Goal: Information Seeking & Learning: Understand process/instructions

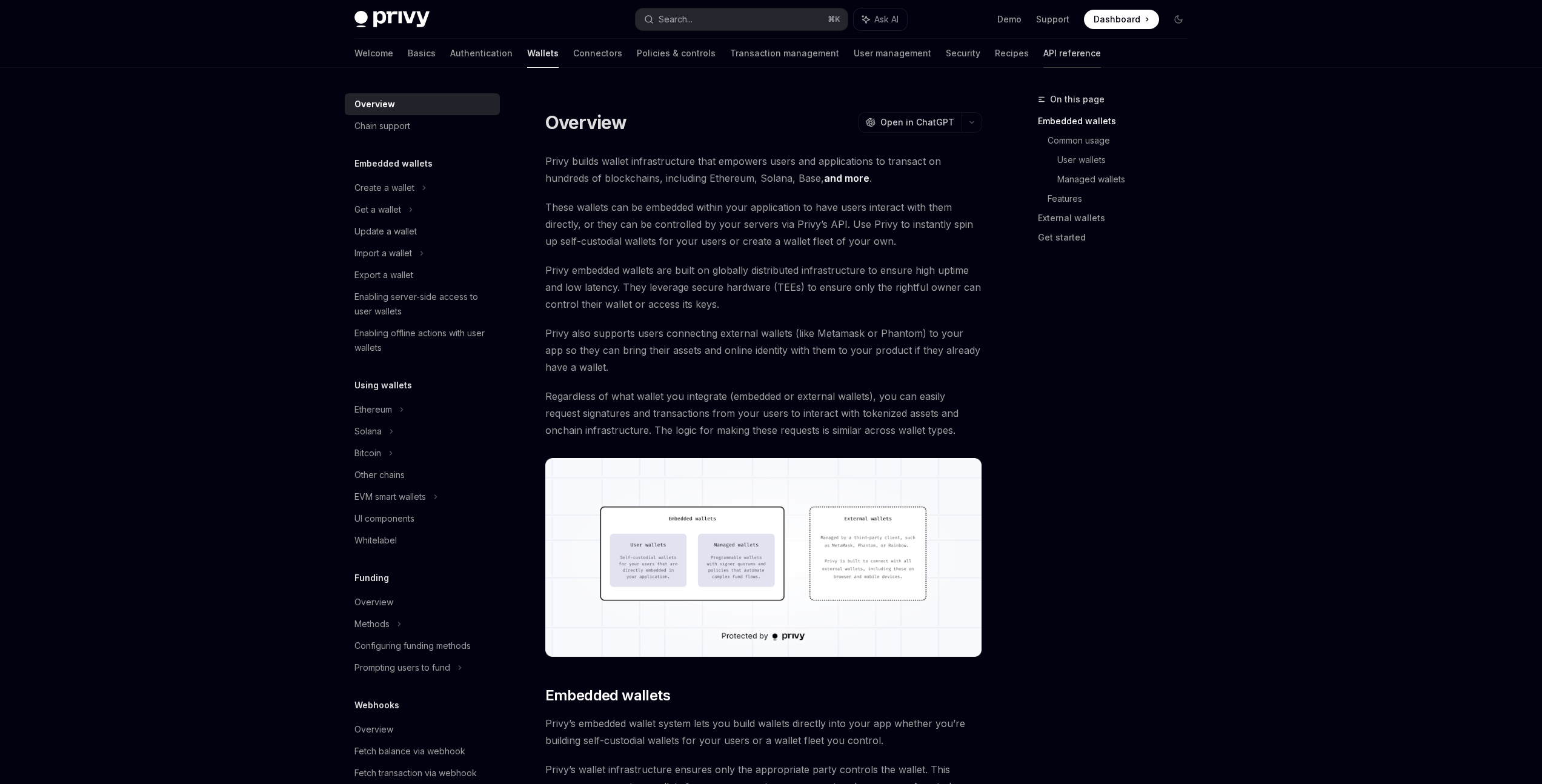
click at [1044, 56] on link "API reference" at bounding box center [1072, 53] width 57 height 29
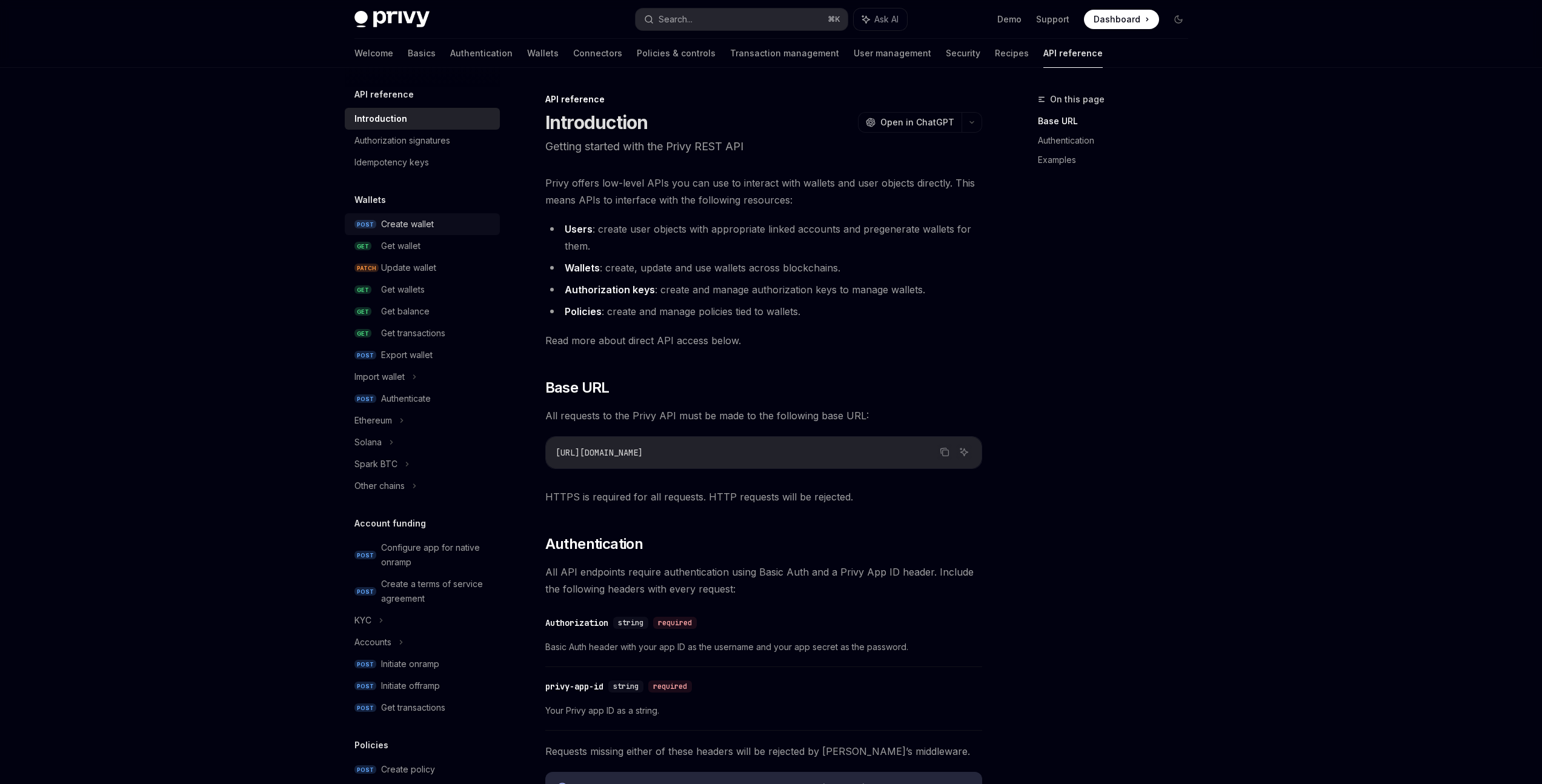
click at [420, 222] on div "Create wallet" at bounding box center [407, 225] width 53 height 15
type textarea "*"
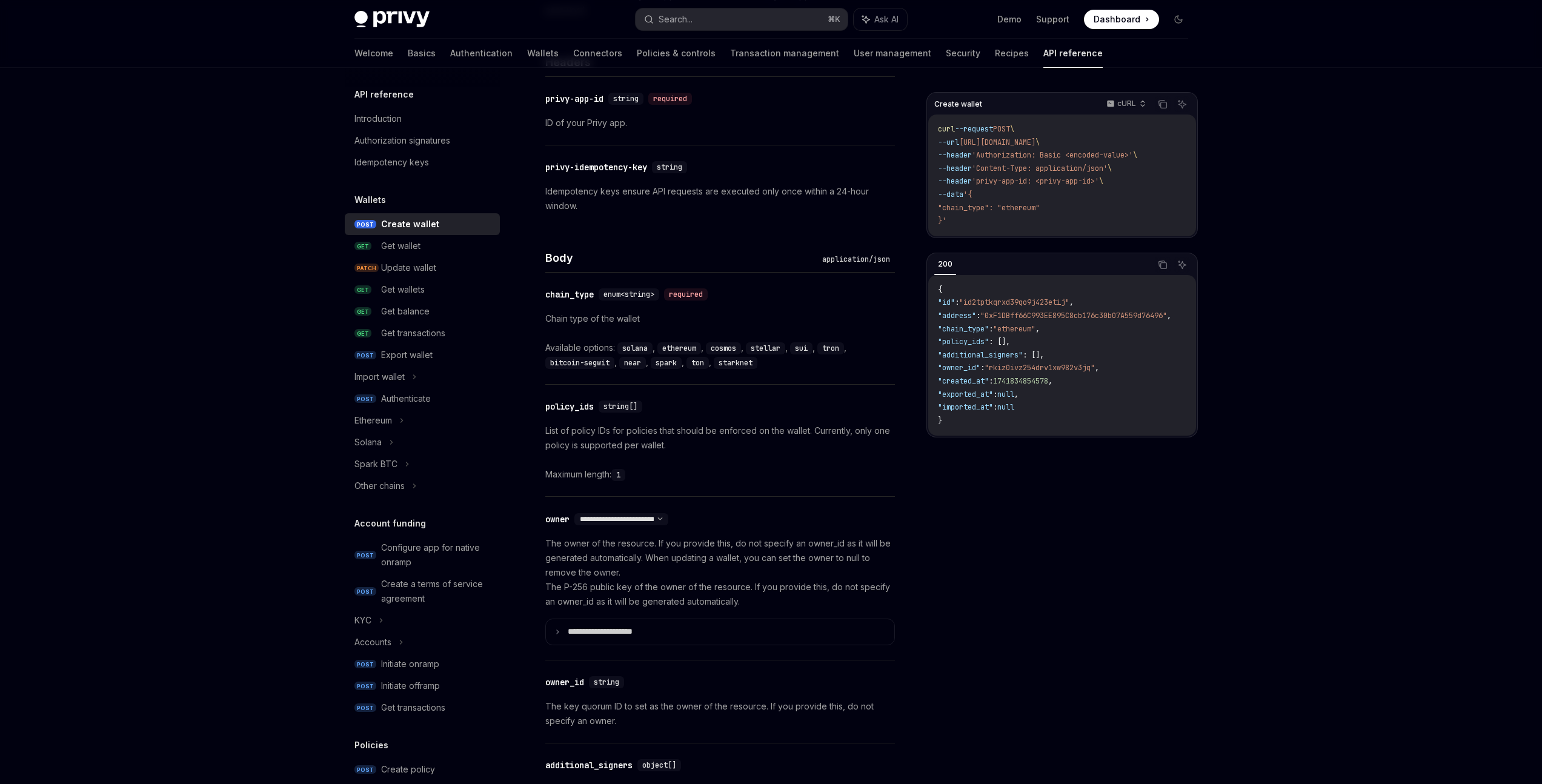
scroll to position [316, 0]
click at [736, 364] on code "starknet" at bounding box center [736, 362] width 44 height 12
click at [768, 362] on div "Available options: solana , ethereum , cosmos , stellar , sui , tron , bitcoin-…" at bounding box center [720, 354] width 350 height 29
